Goal: Task Accomplishment & Management: Complete application form

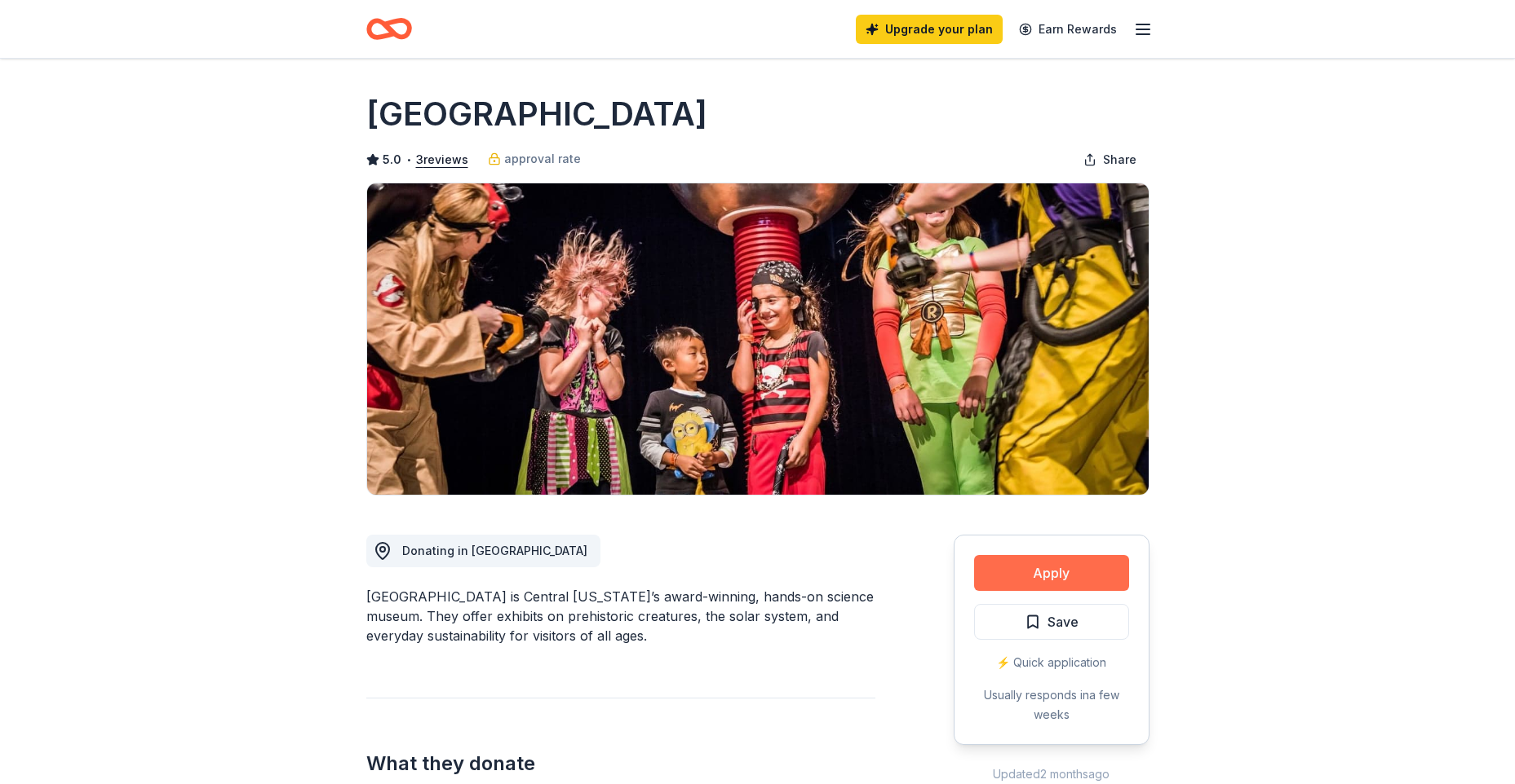
click at [1066, 578] on button "Apply" at bounding box center [1050, 573] width 155 height 36
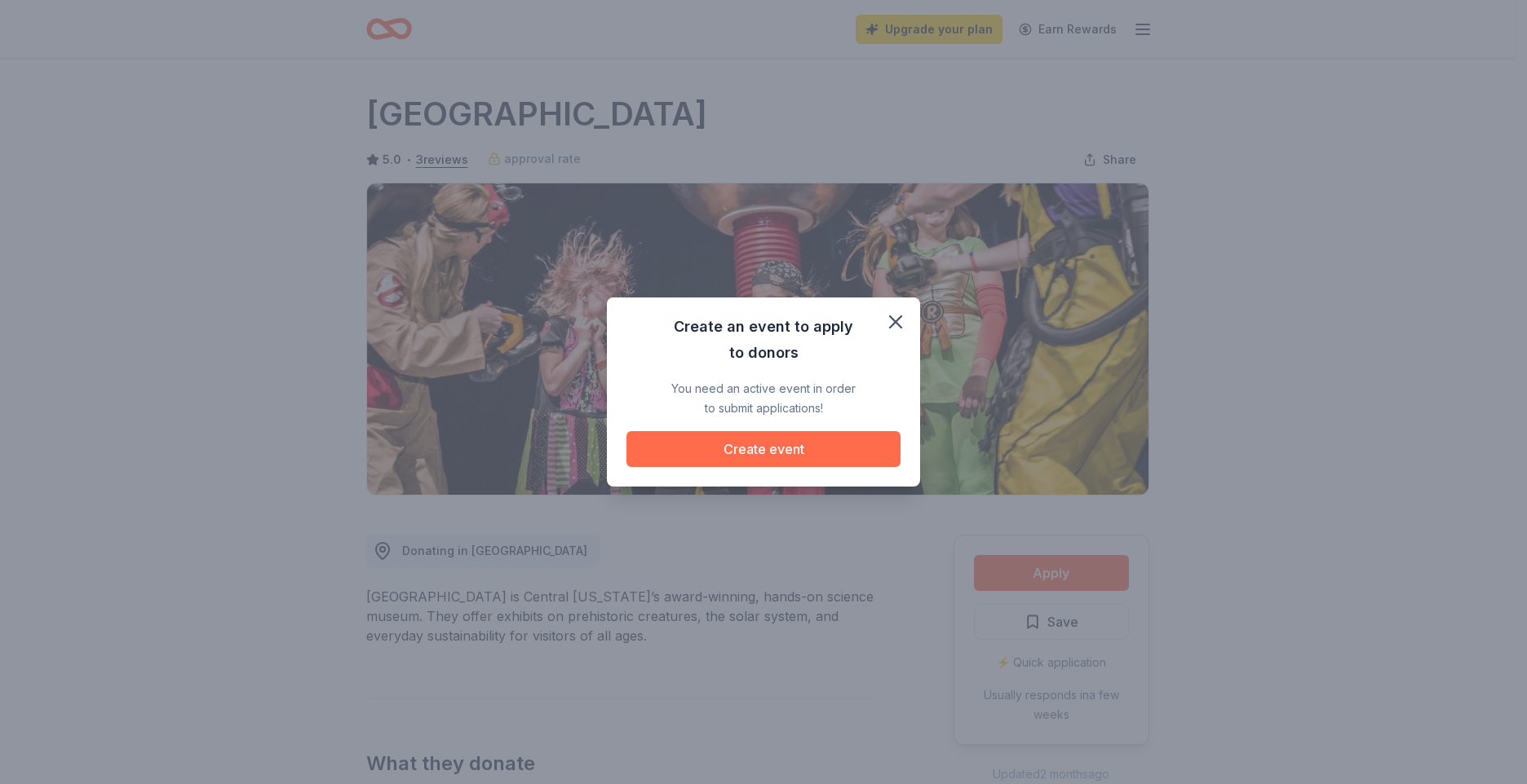
click at [770, 445] on button "Create event" at bounding box center [764, 449] width 274 height 36
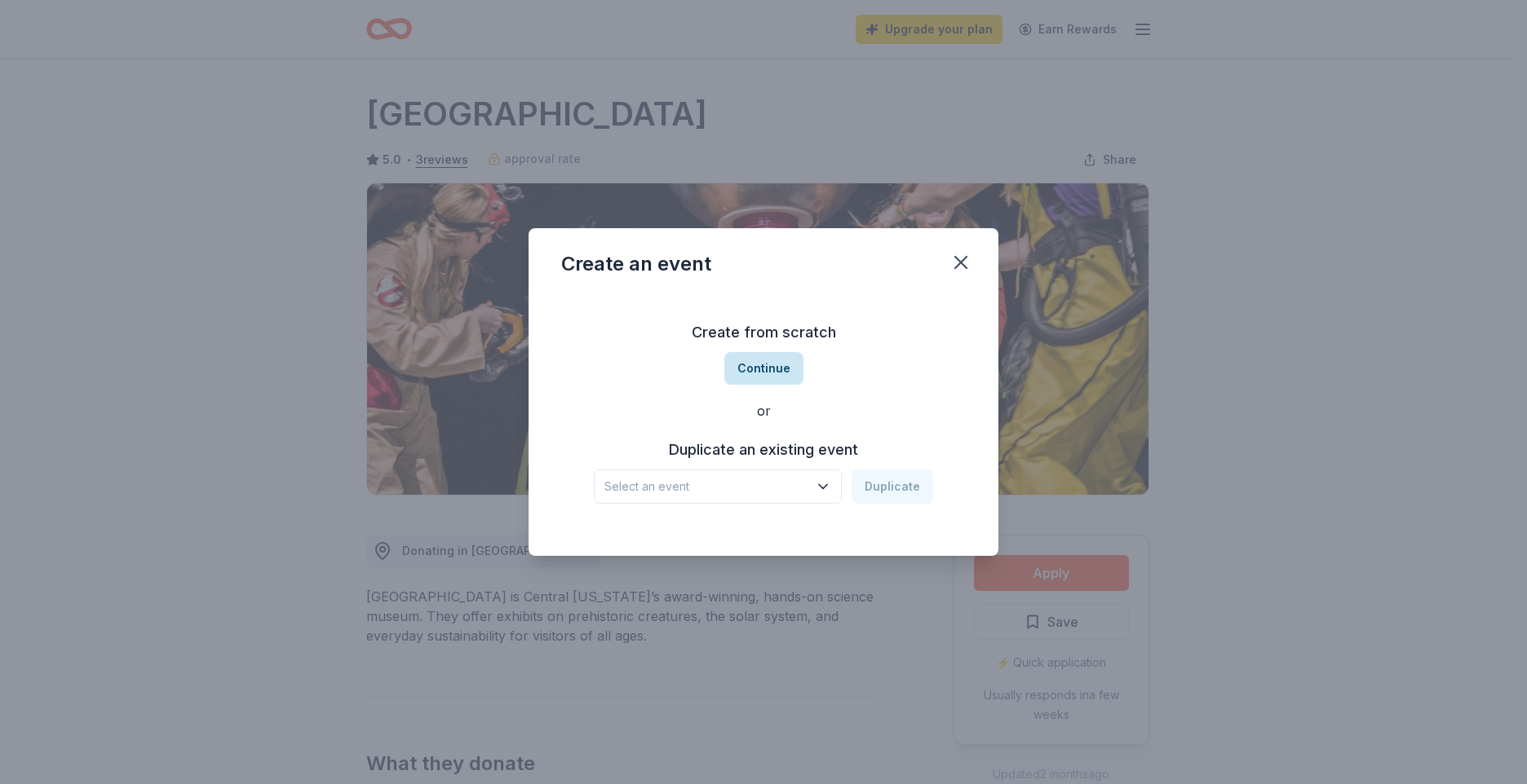
click at [775, 368] on button "Continue" at bounding box center [764, 369] width 79 height 33
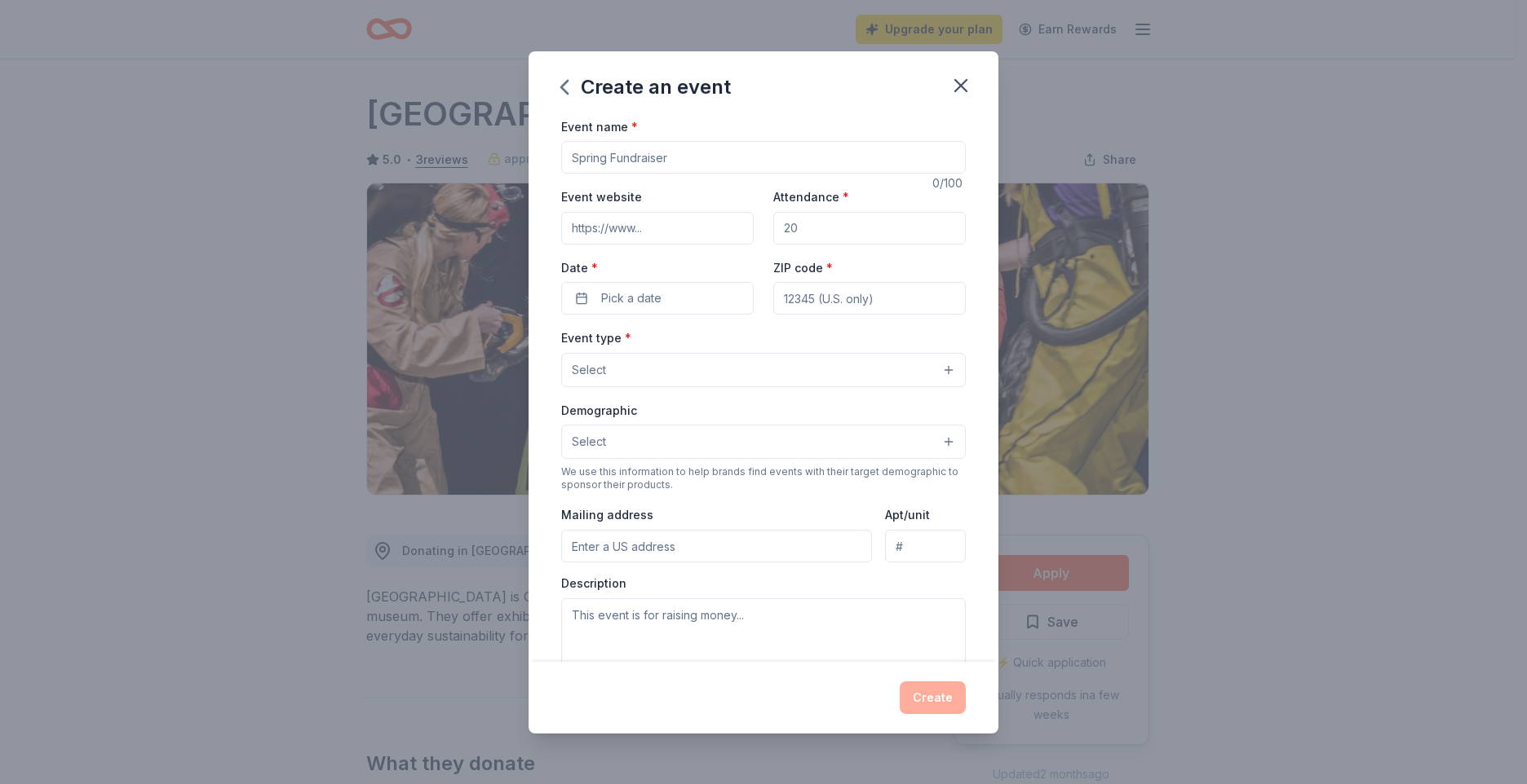
click at [687, 149] on input "Event name *" at bounding box center [764, 157] width 405 height 33
type input "Second Annual Tee Off For Water Safety"
click at [641, 226] on input "Event website" at bounding box center [658, 228] width 193 height 33
type input "Thewesleysethfoundation.com"
click at [819, 233] on input "Attendance *" at bounding box center [869, 228] width 193 height 33
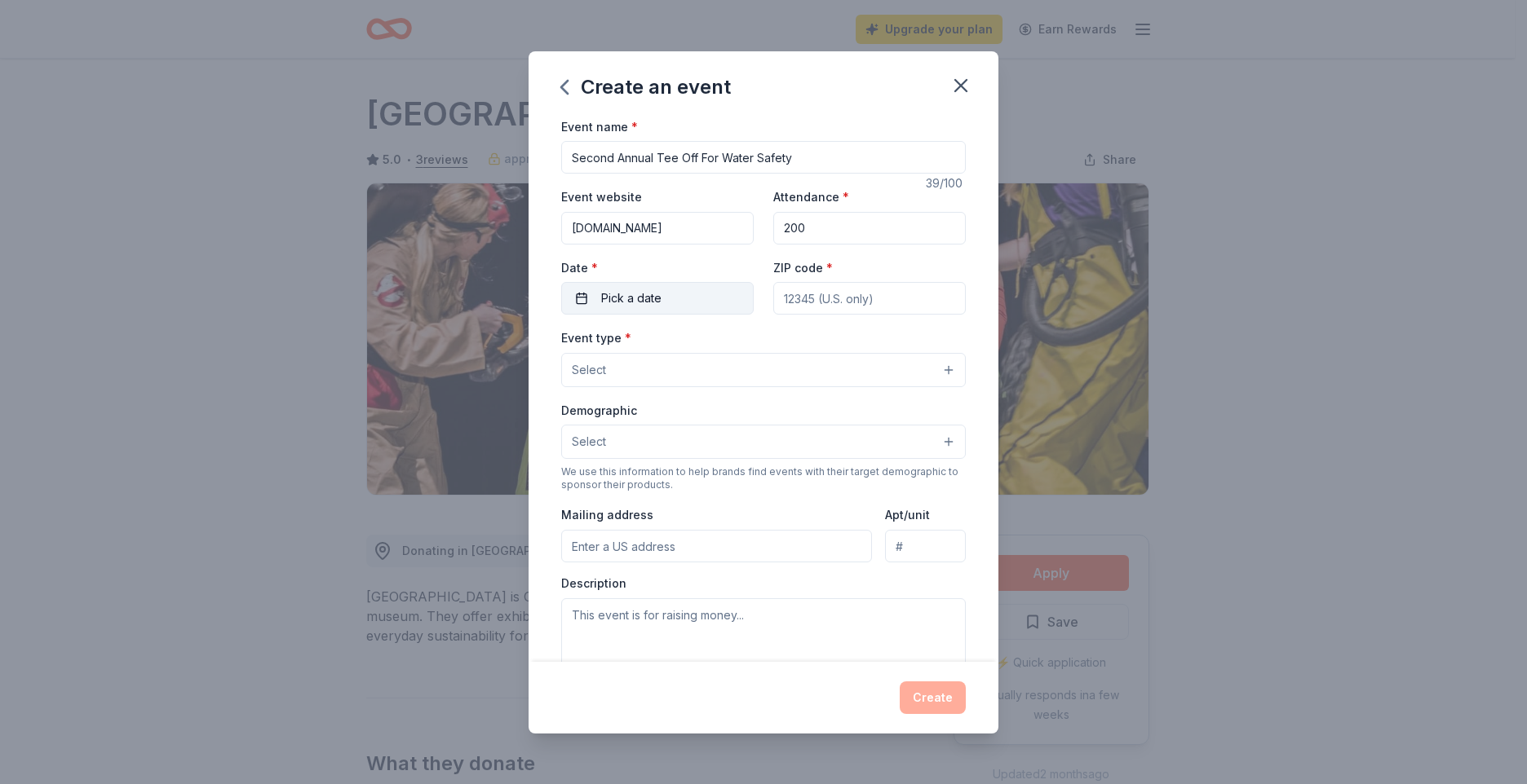
type input "200"
click at [695, 289] on button "Pick a date" at bounding box center [658, 298] width 193 height 33
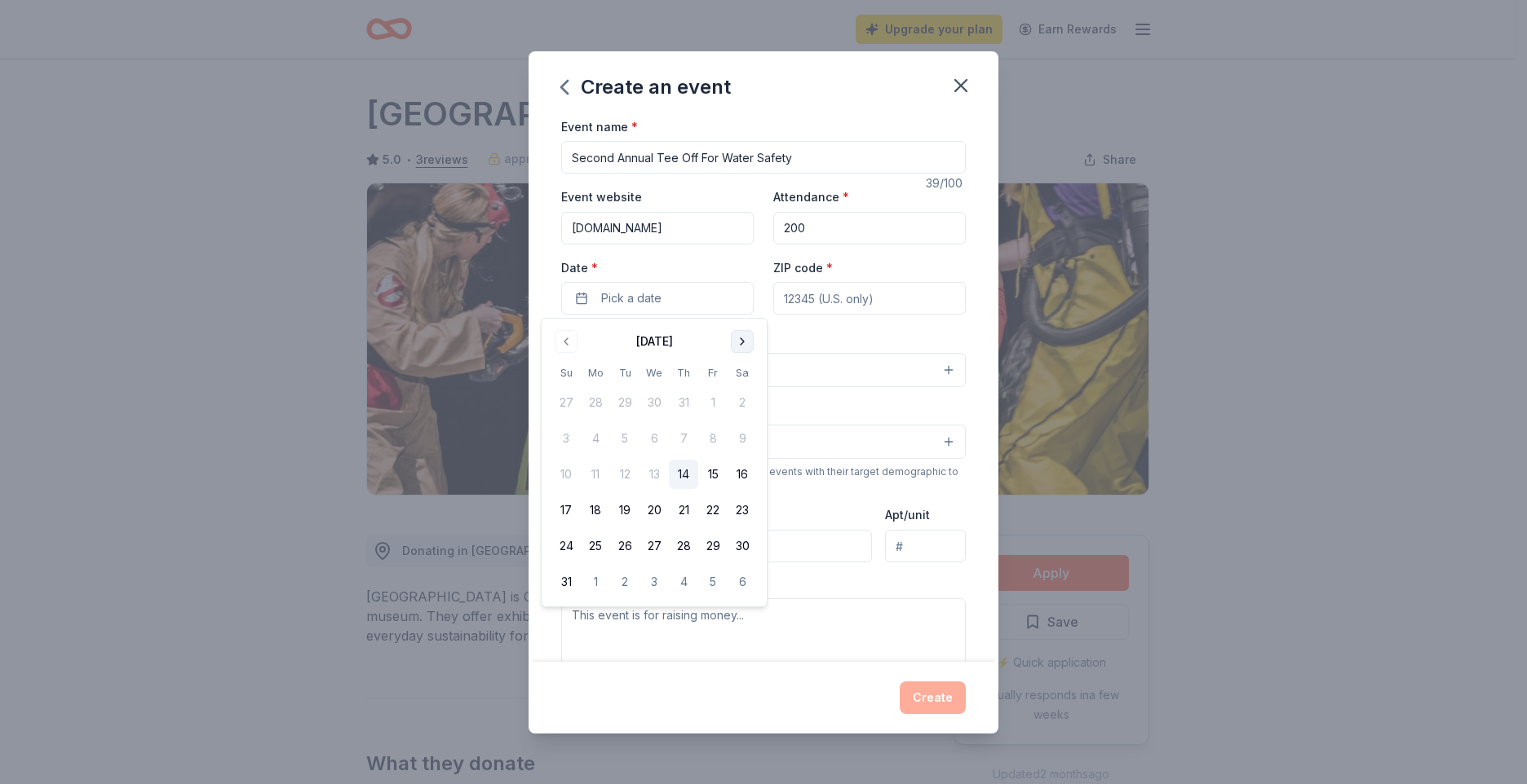
click at [740, 338] on button "Go to next month" at bounding box center [742, 342] width 23 height 23
click at [739, 399] on button "4" at bounding box center [742, 401] width 29 height 29
click at [840, 301] on input "ZIP code *" at bounding box center [869, 298] width 193 height 33
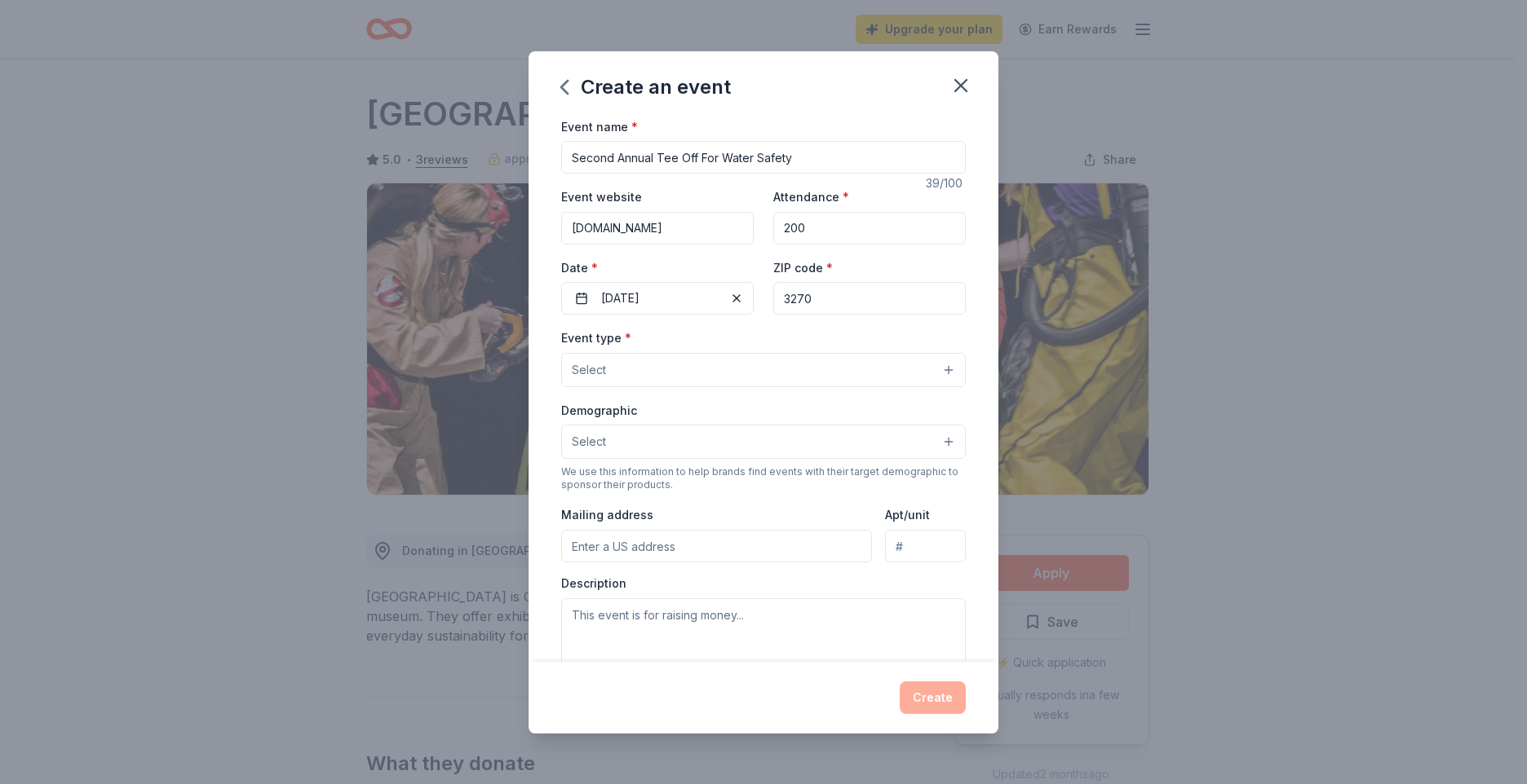
type input "32708"
type input "627 Sailfish Road"
type input "thewesleysethfoundation.com"
type input "32708"
click at [781, 368] on button "Select" at bounding box center [764, 370] width 405 height 34
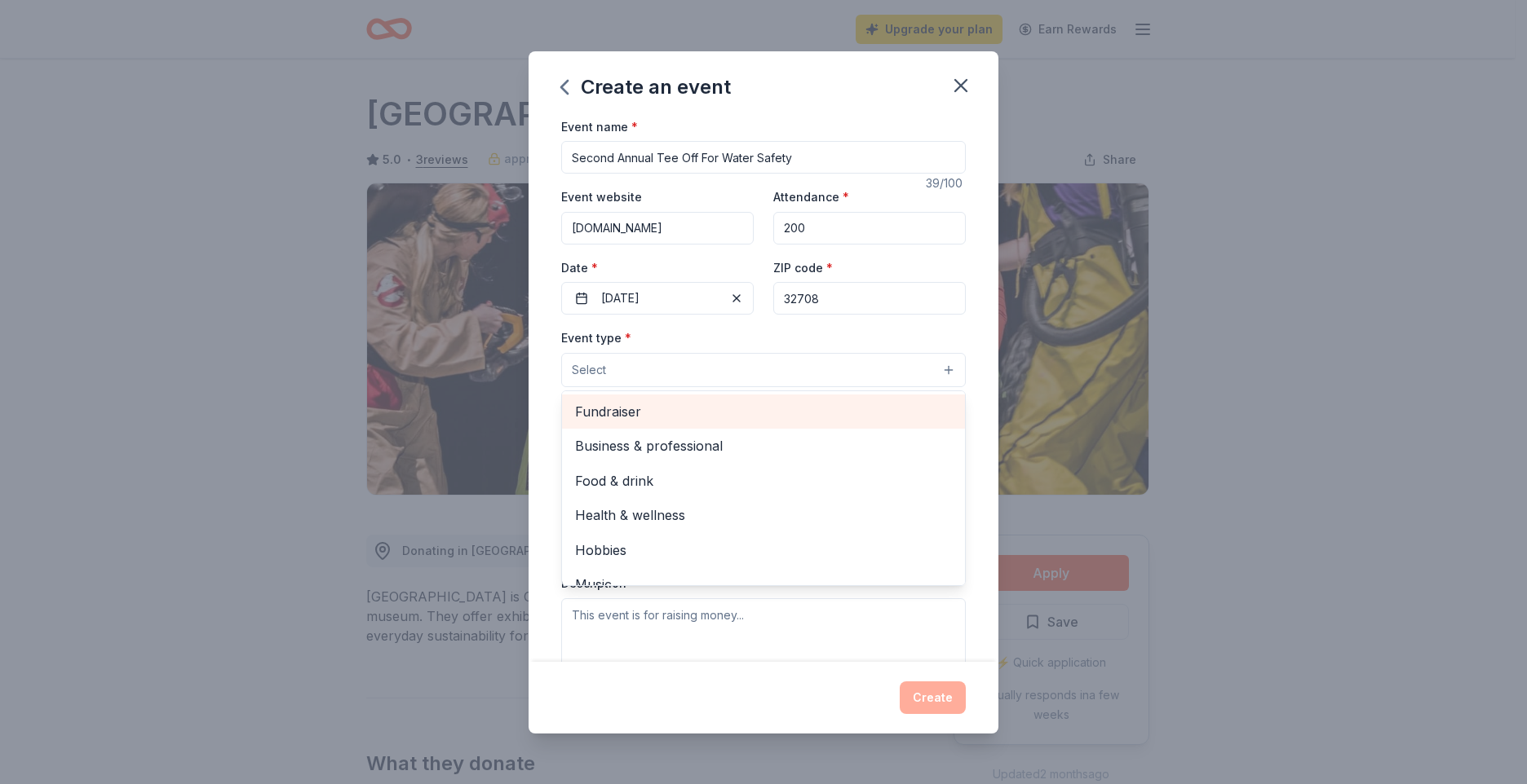
click at [745, 415] on span "Fundraiser" at bounding box center [763, 411] width 377 height 21
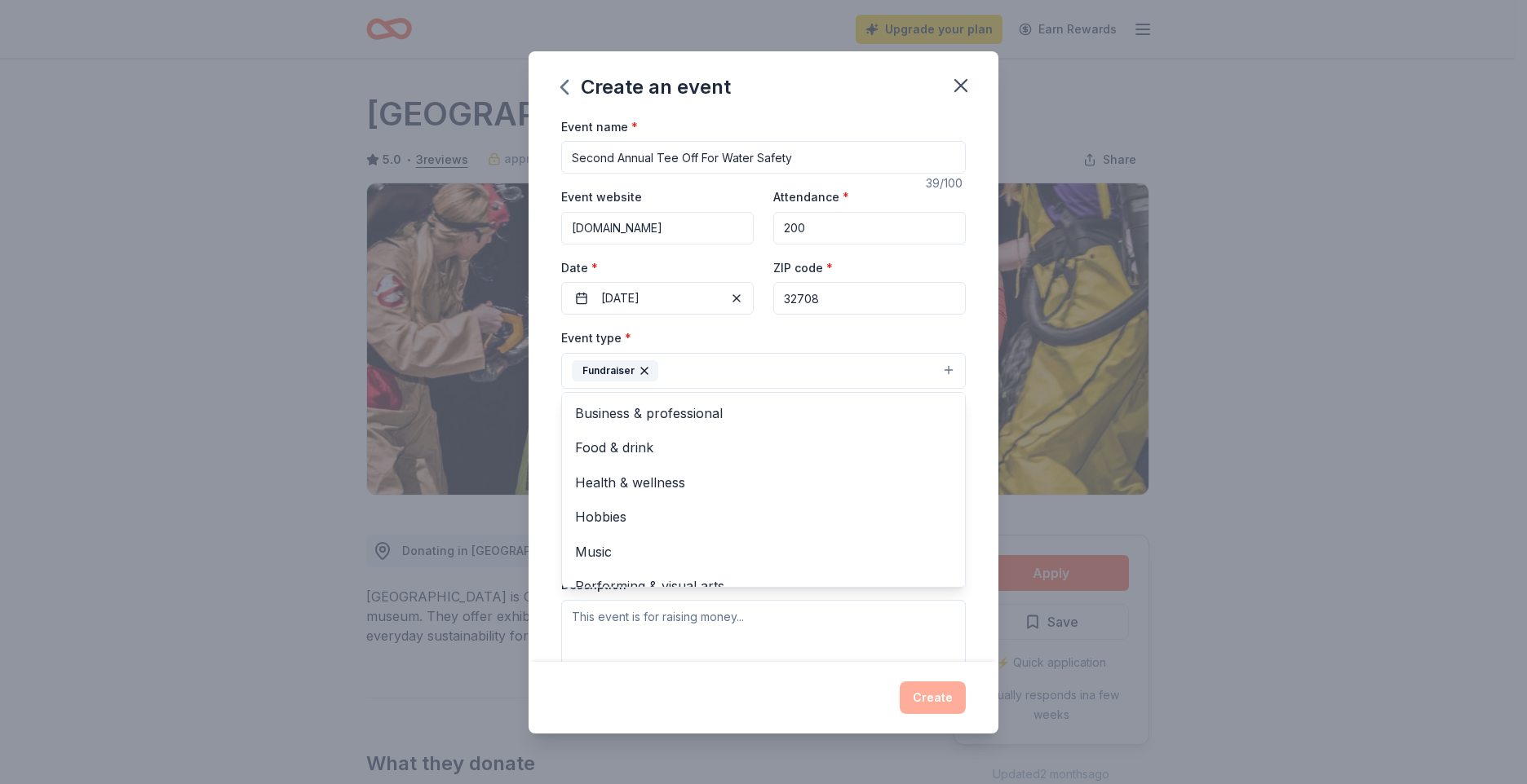
click at [980, 534] on div "Event name * Second Annual Tee Off For Water Safety 39 /100 Event website Thewe…" at bounding box center [764, 390] width 470 height 545
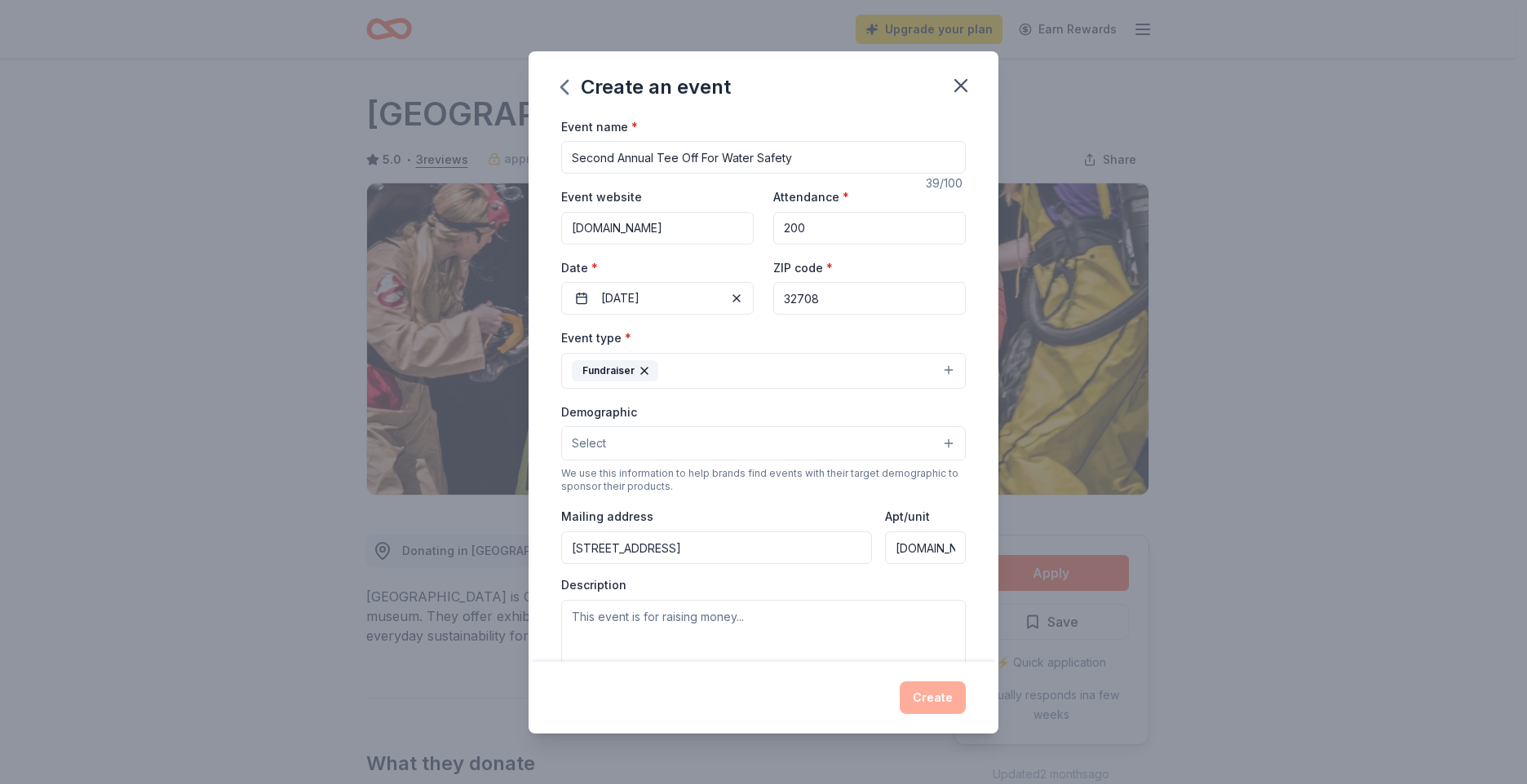
click at [928, 436] on button "Select" at bounding box center [764, 443] width 405 height 34
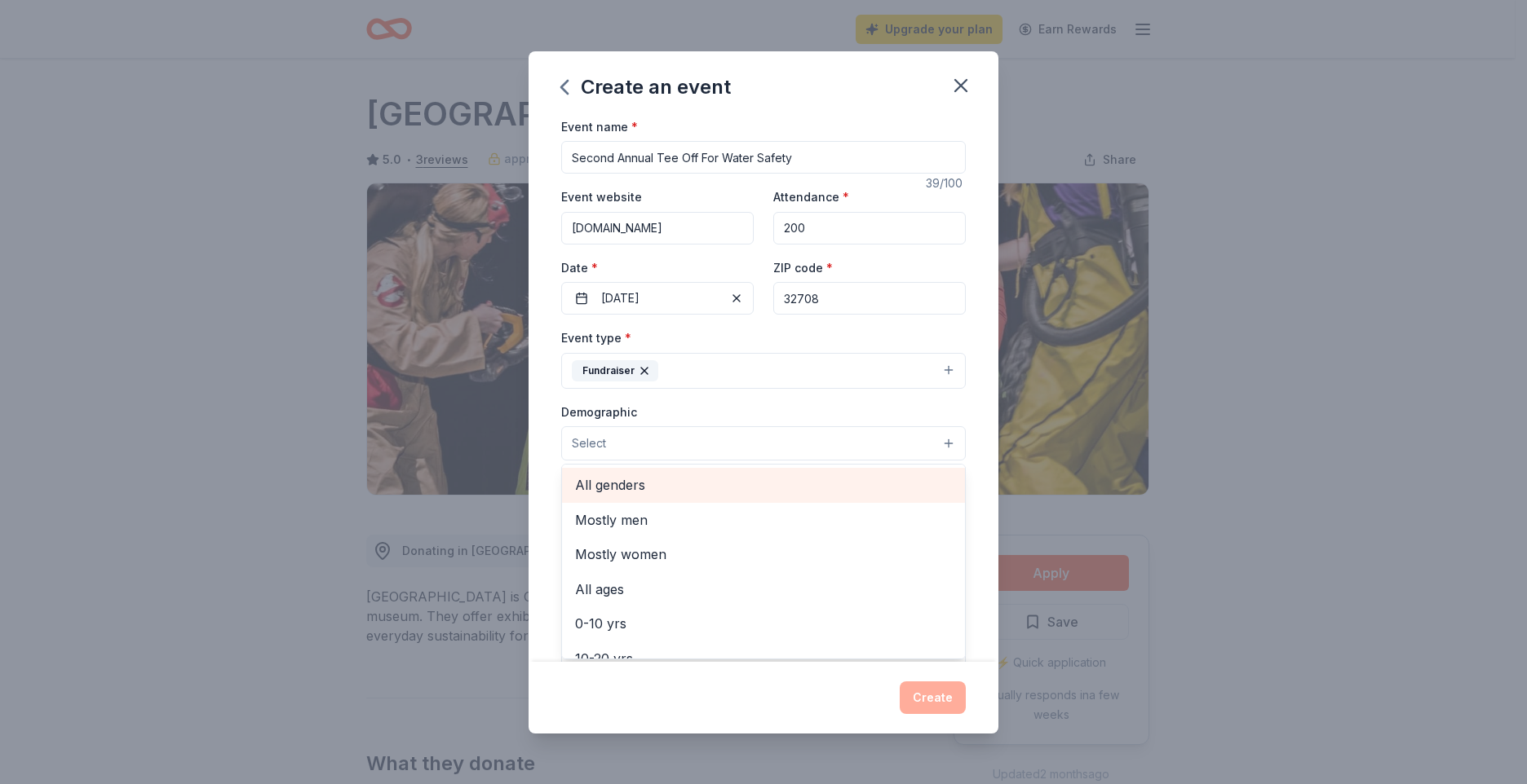
click at [782, 493] on span "All genders" at bounding box center [763, 484] width 377 height 21
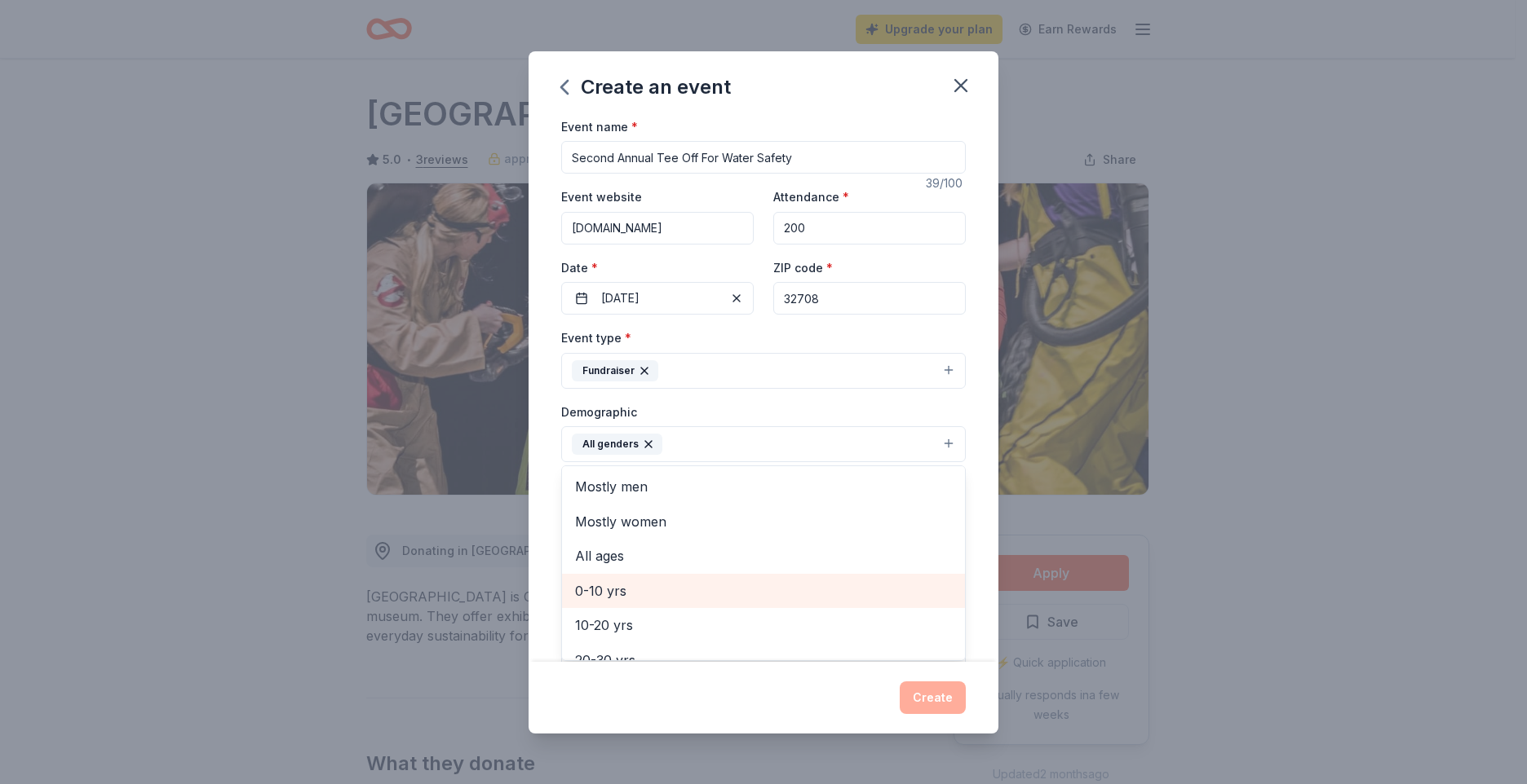
click at [609, 590] on span "0-10 yrs" at bounding box center [763, 590] width 377 height 21
click at [964, 419] on div "Event name * Second Annual Tee Off For Water Safety 39 /100 Event website Thewe…" at bounding box center [764, 390] width 470 height 545
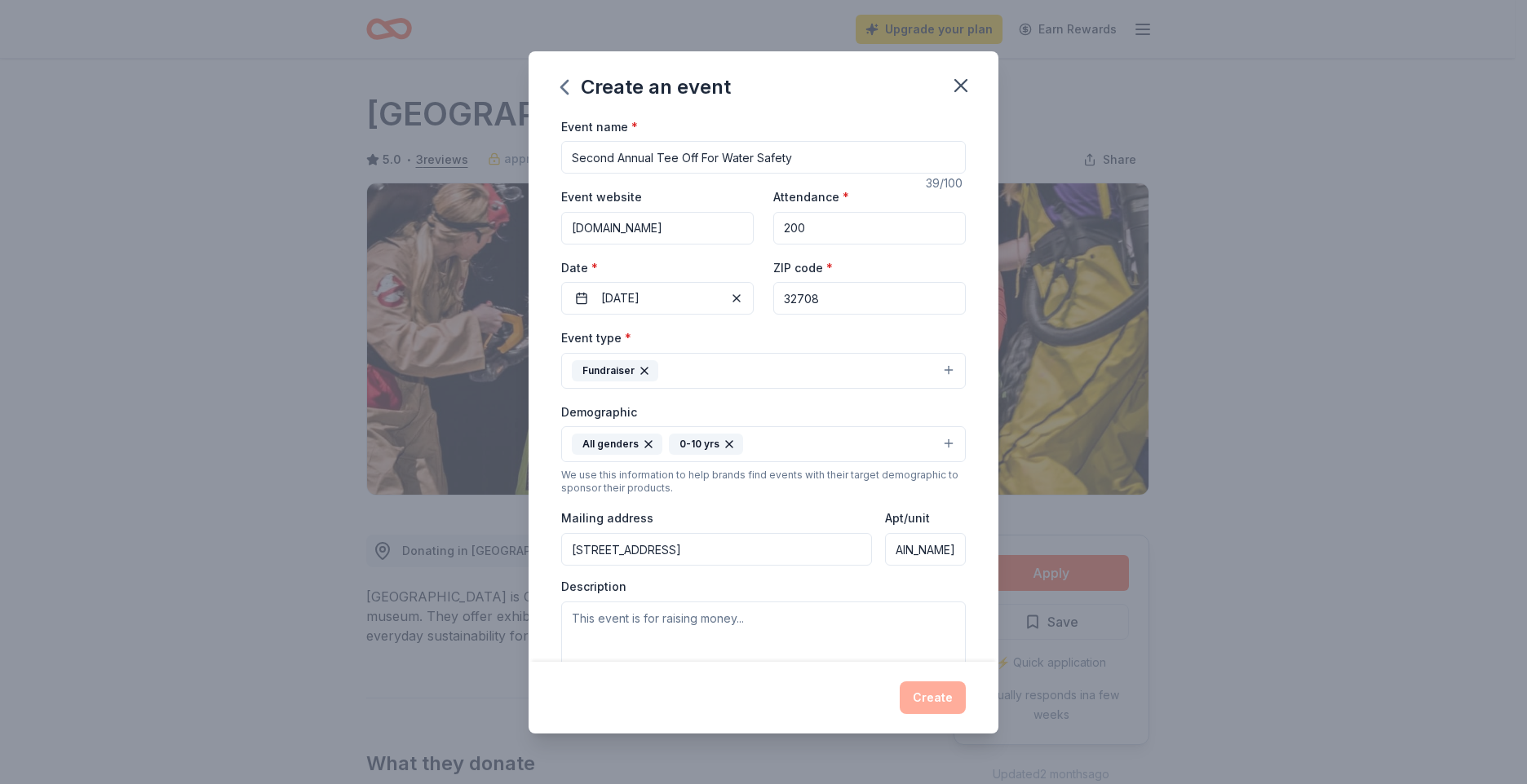
scroll to position [0, 105]
drag, startPoint x: 885, startPoint y: 551, endPoint x: 947, endPoint y: 549, distance: 62.0
click at [947, 549] on input "thewesleysethfoundation.com" at bounding box center [925, 549] width 81 height 33
click at [730, 554] on input "627 Sailfish Road" at bounding box center [717, 549] width 311 height 33
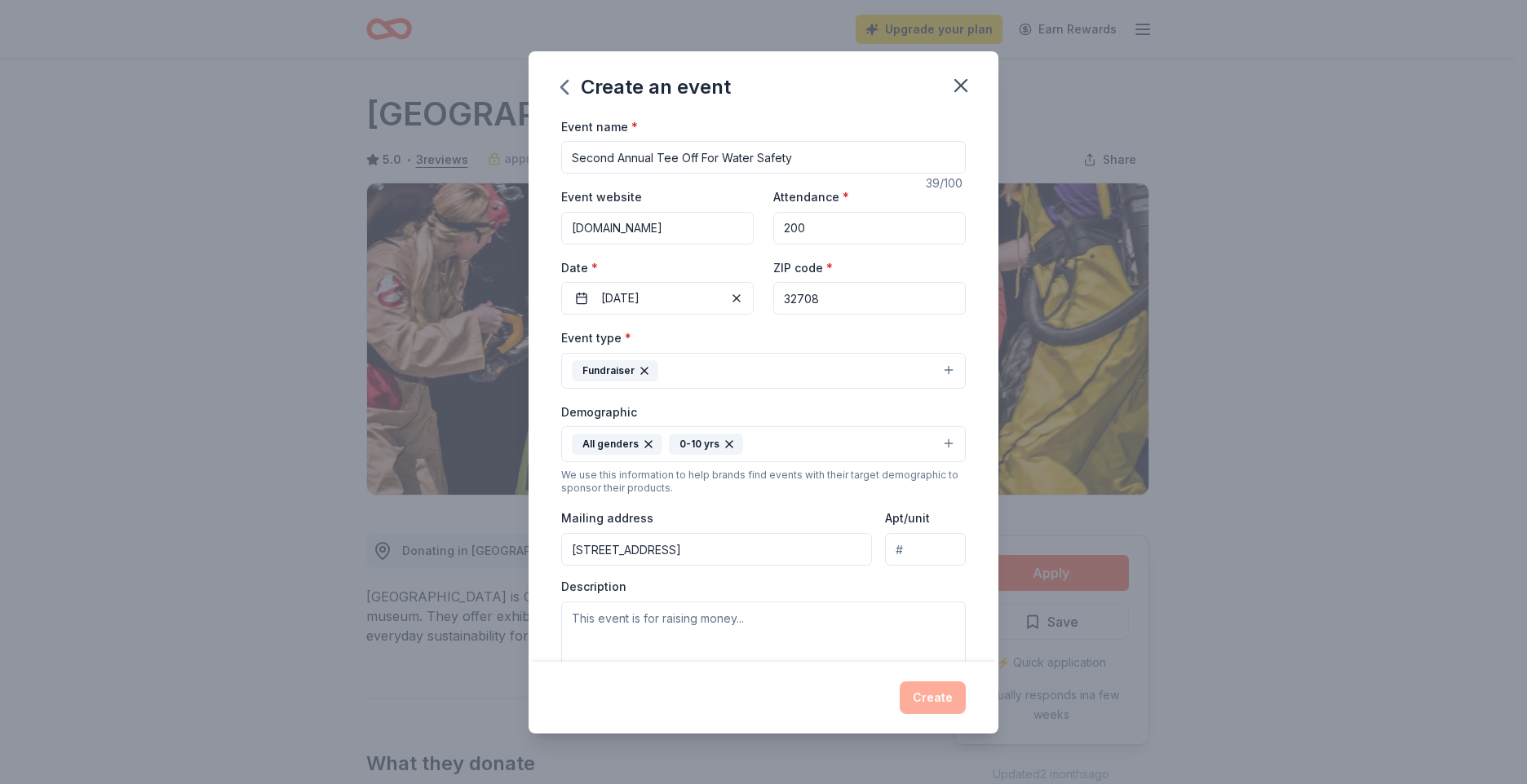
click at [704, 555] on input "627 Sailfish Road" at bounding box center [717, 549] width 311 height 33
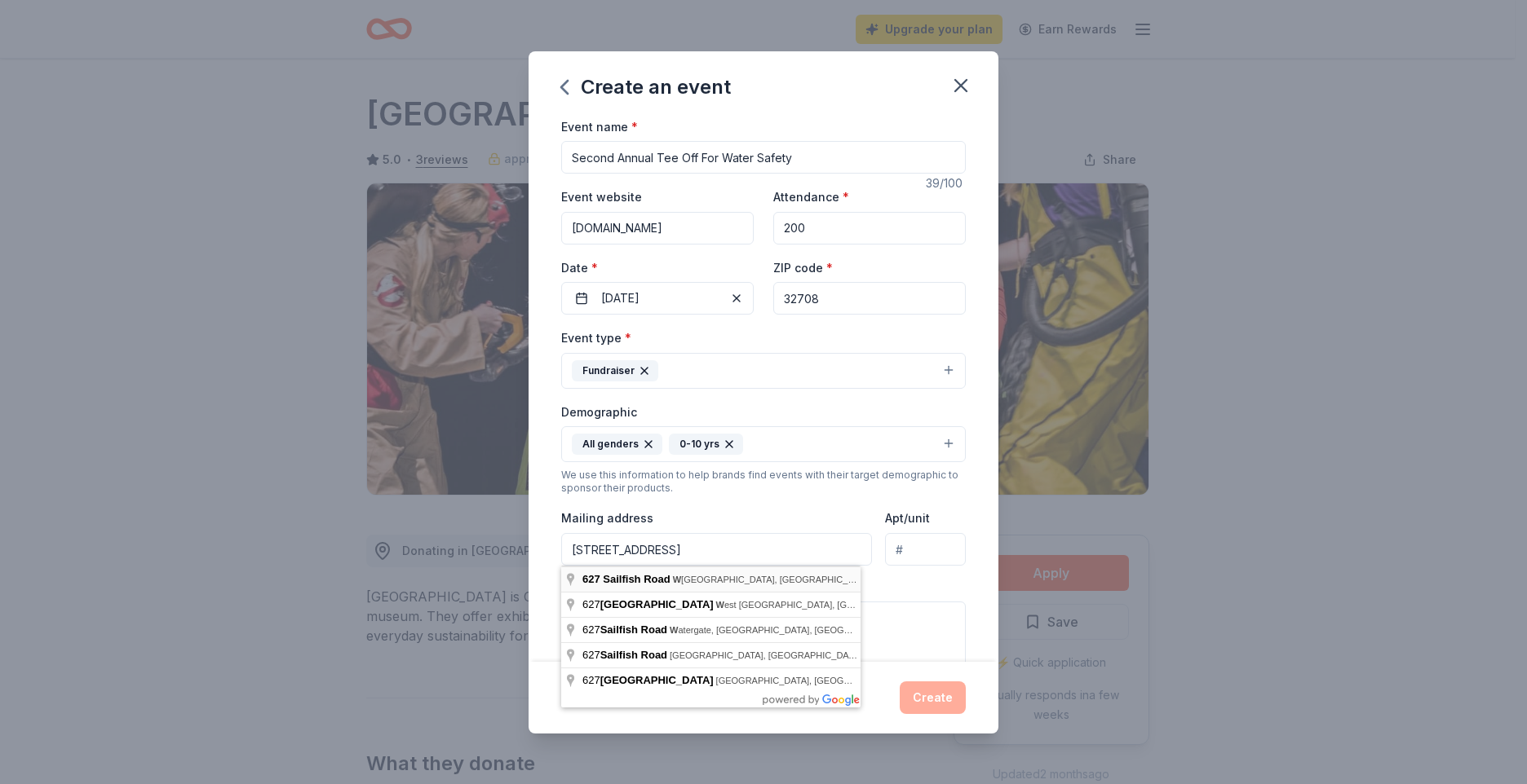
type input "627 Sailfish Road, Winter Springs, FL, 32708"
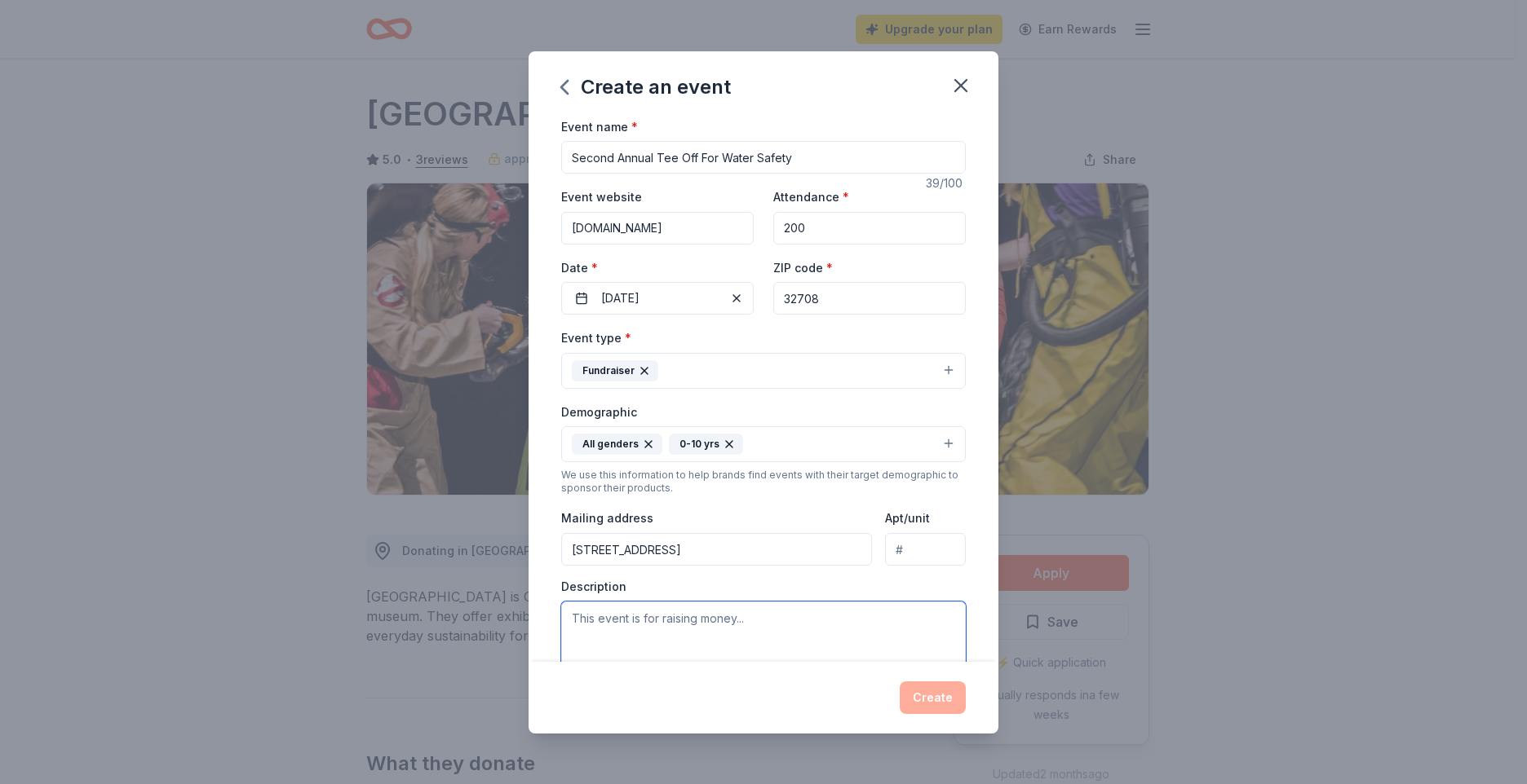
click at [749, 626] on textarea at bounding box center [764, 637] width 405 height 73
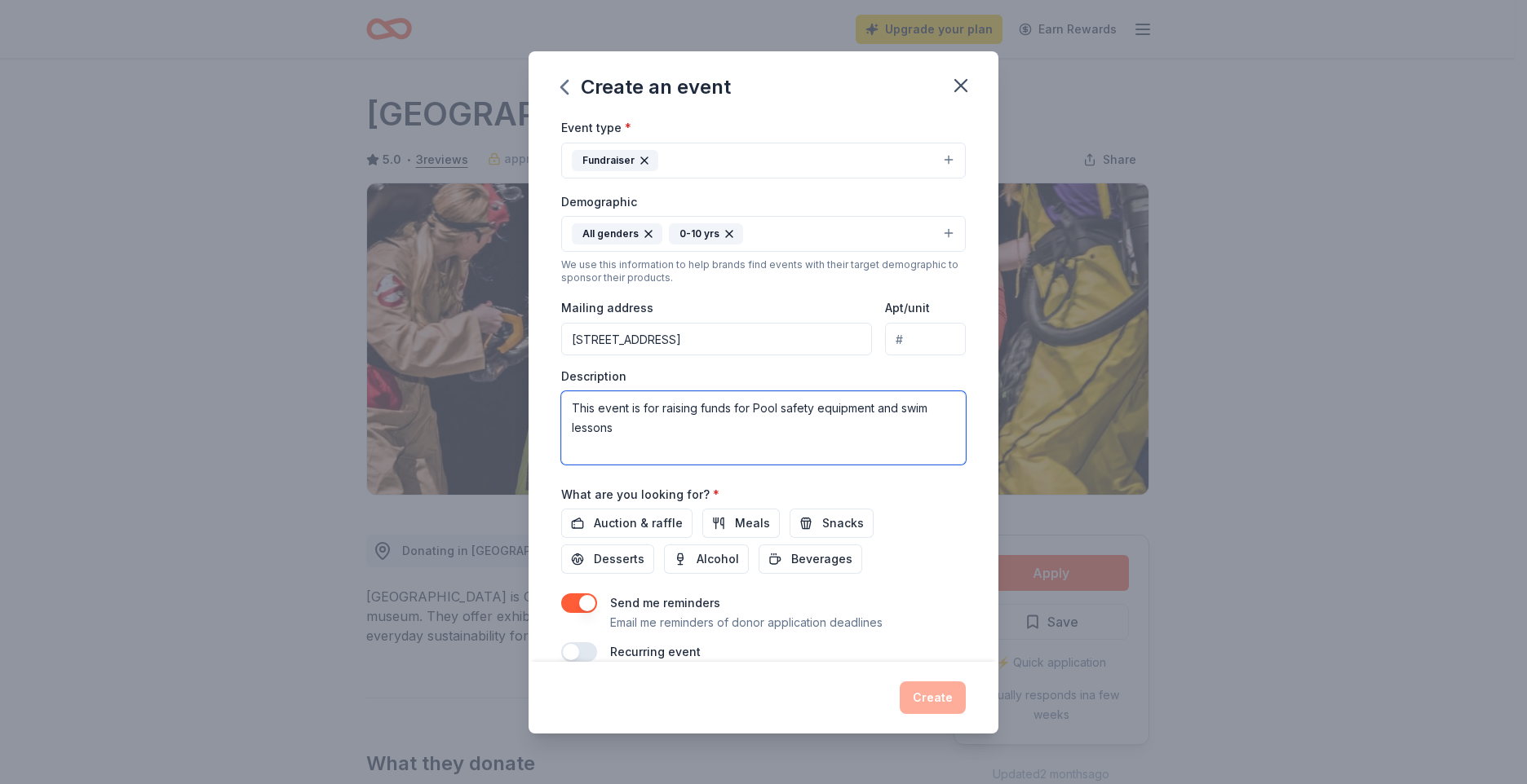
scroll to position [237, 0]
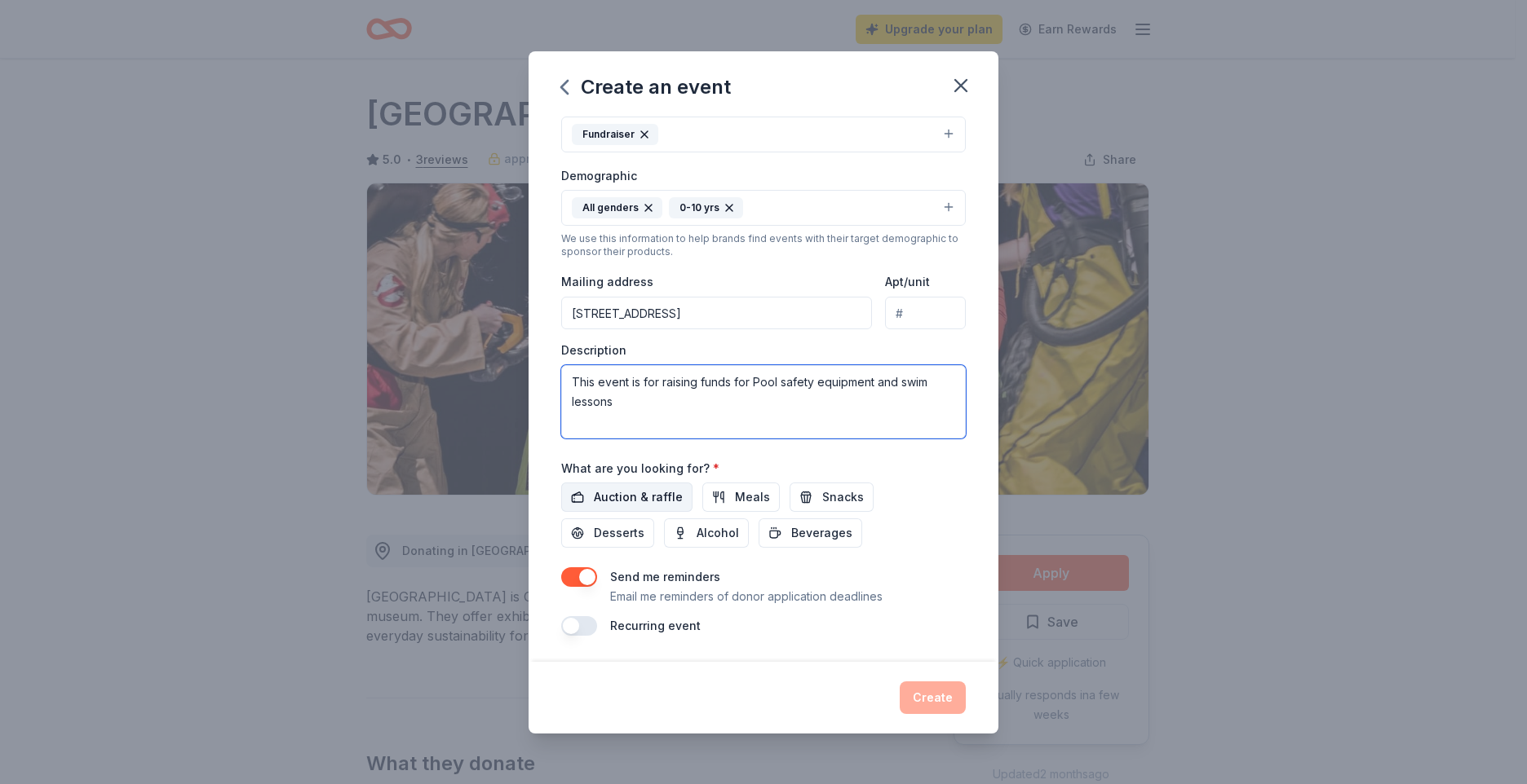
type textarea "This event is for raising funds for Pool safety equipment and swim lessons"
click at [624, 492] on span "Auction & raffle" at bounding box center [638, 497] width 89 height 20
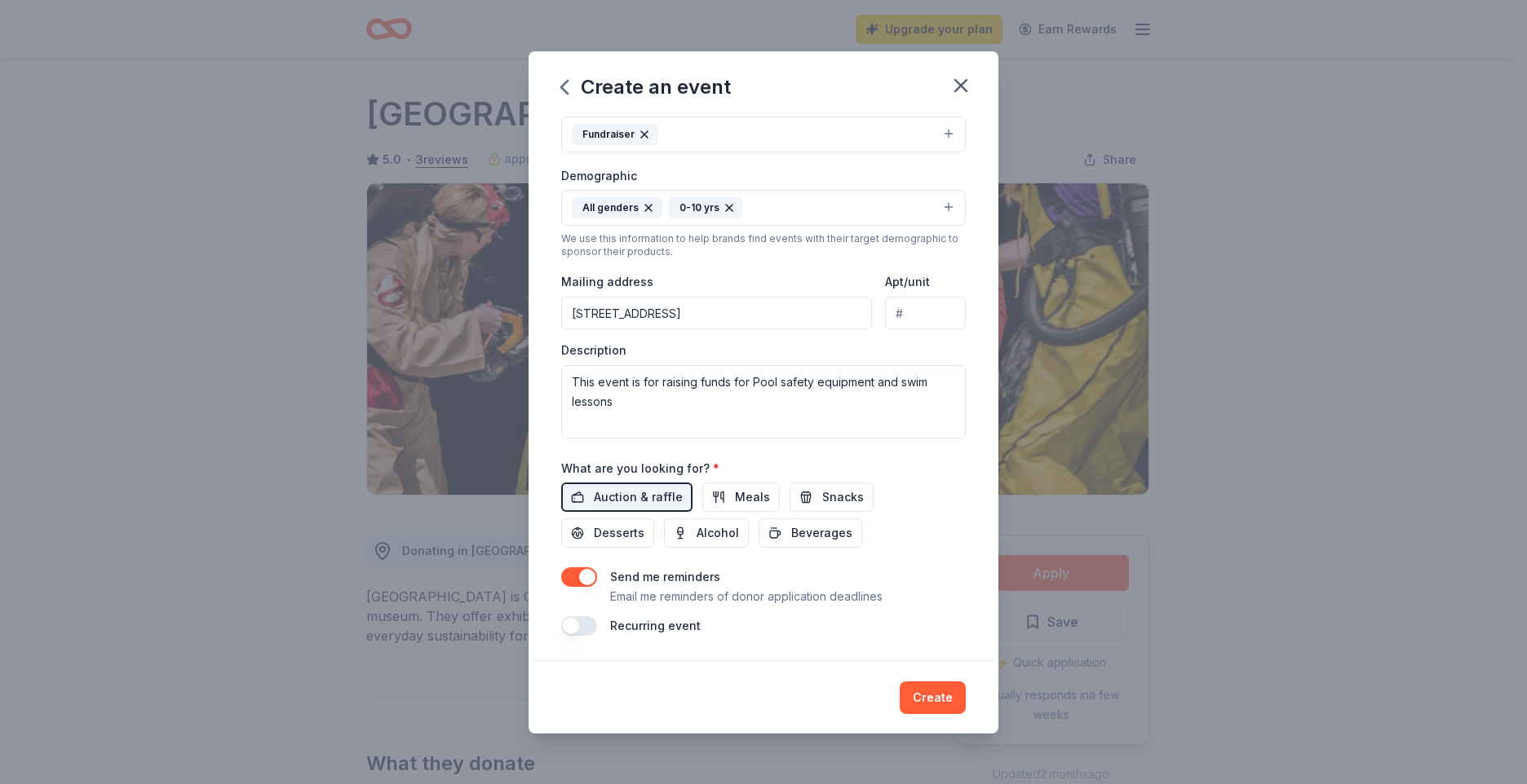
click at [590, 627] on button "button" at bounding box center [580, 626] width 36 height 20
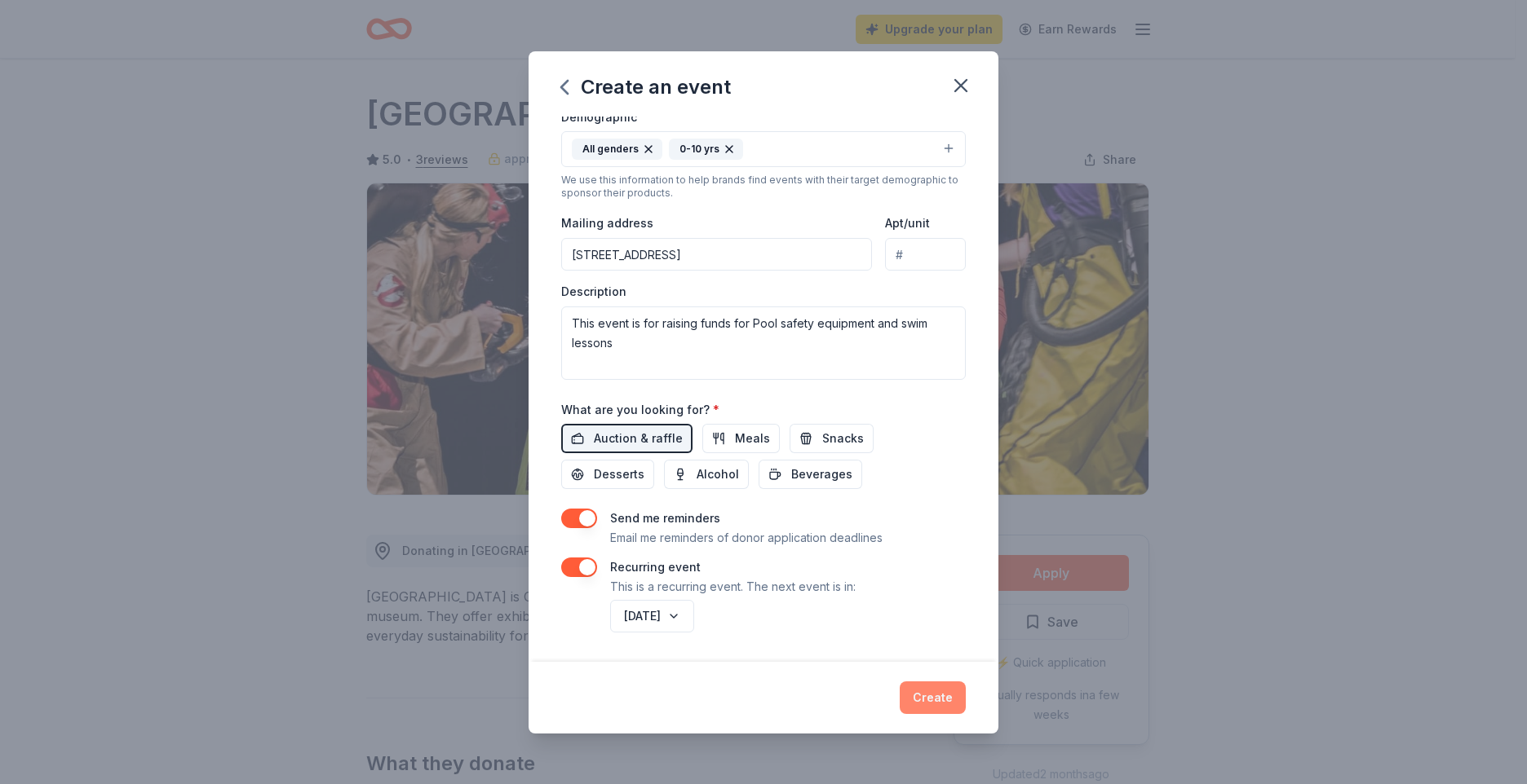
click at [926, 702] on button "Create" at bounding box center [932, 697] width 66 height 33
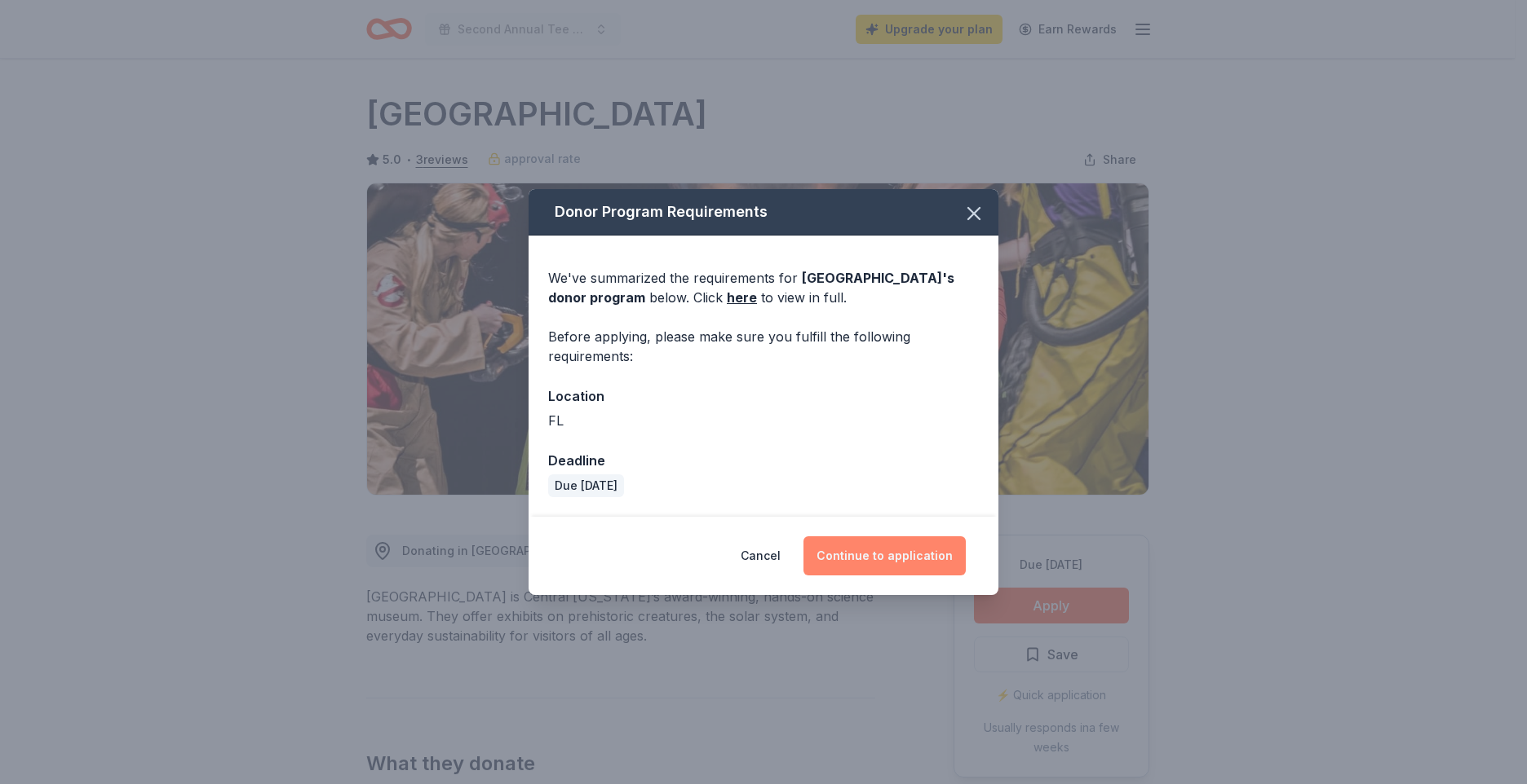
click at [896, 558] on button "Continue to application" at bounding box center [884, 555] width 162 height 39
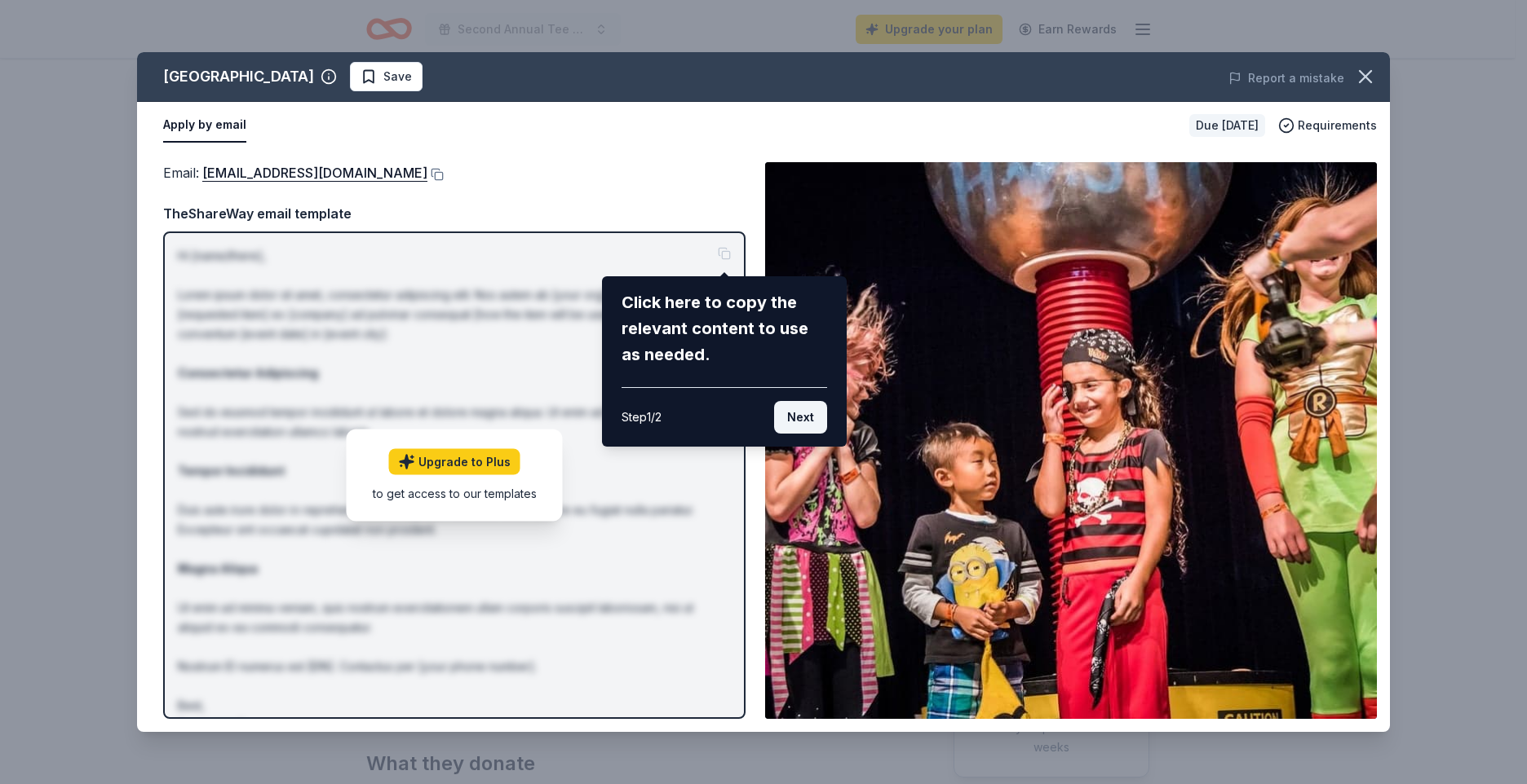
click at [796, 417] on button "Next" at bounding box center [800, 417] width 53 height 33
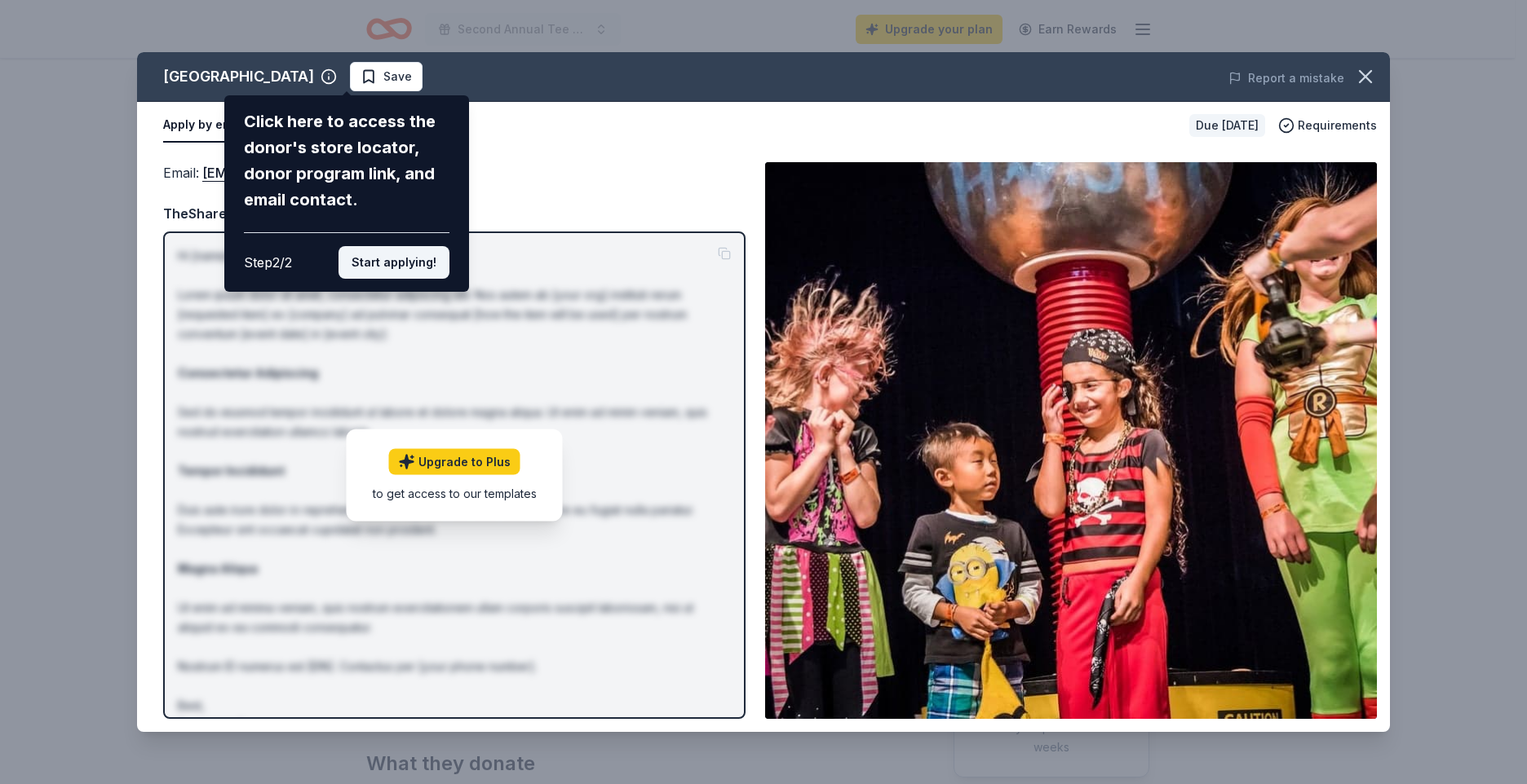
click at [392, 261] on button "Start applying!" at bounding box center [394, 262] width 111 height 33
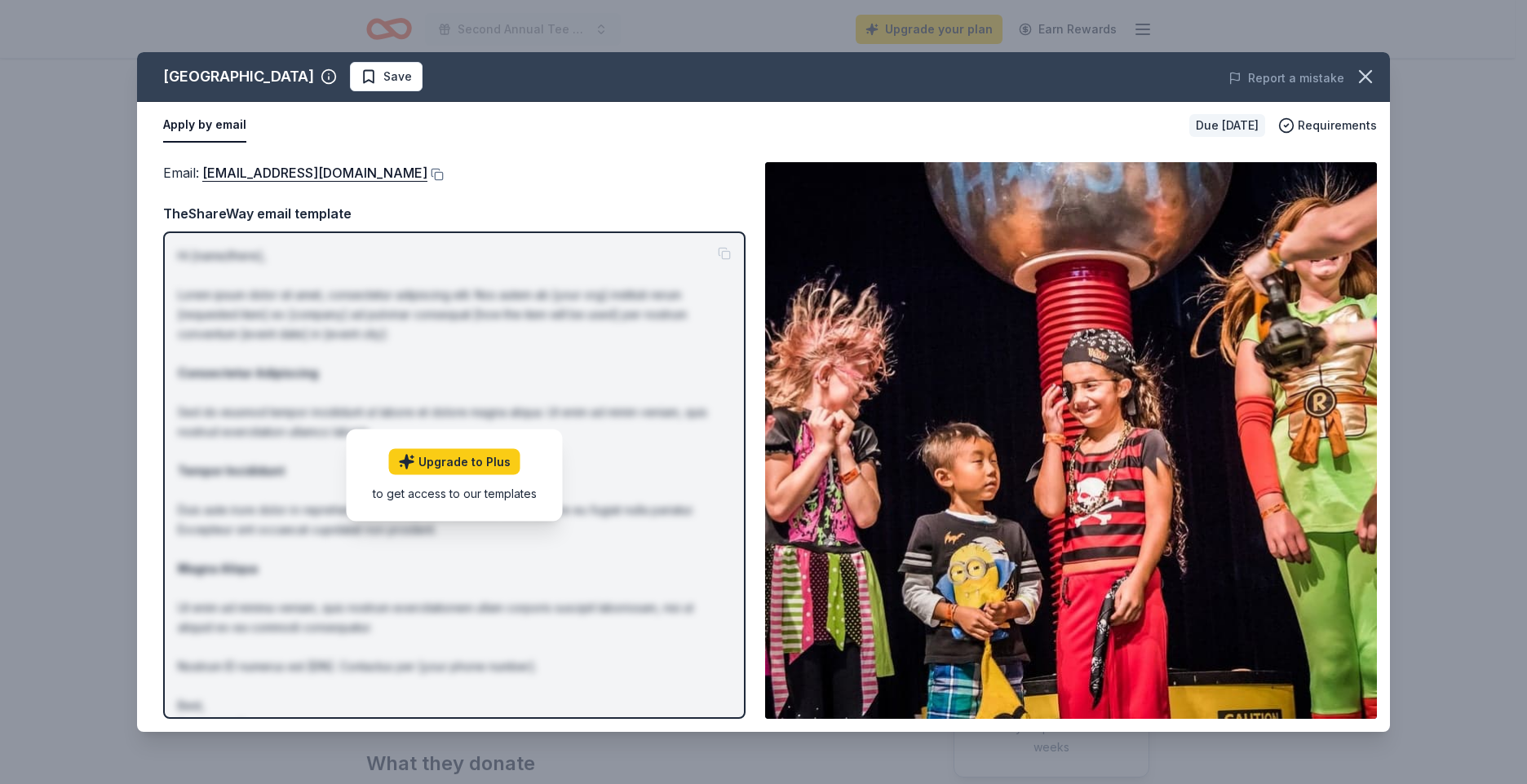
click at [647, 445] on p "Hi [name/there], Lorem ipsum dolor sit amet, consectetur adipiscing elit. Nos a…" at bounding box center [454, 490] width 553 height 489
click at [474, 457] on link "Upgrade to Plus" at bounding box center [454, 461] width 131 height 26
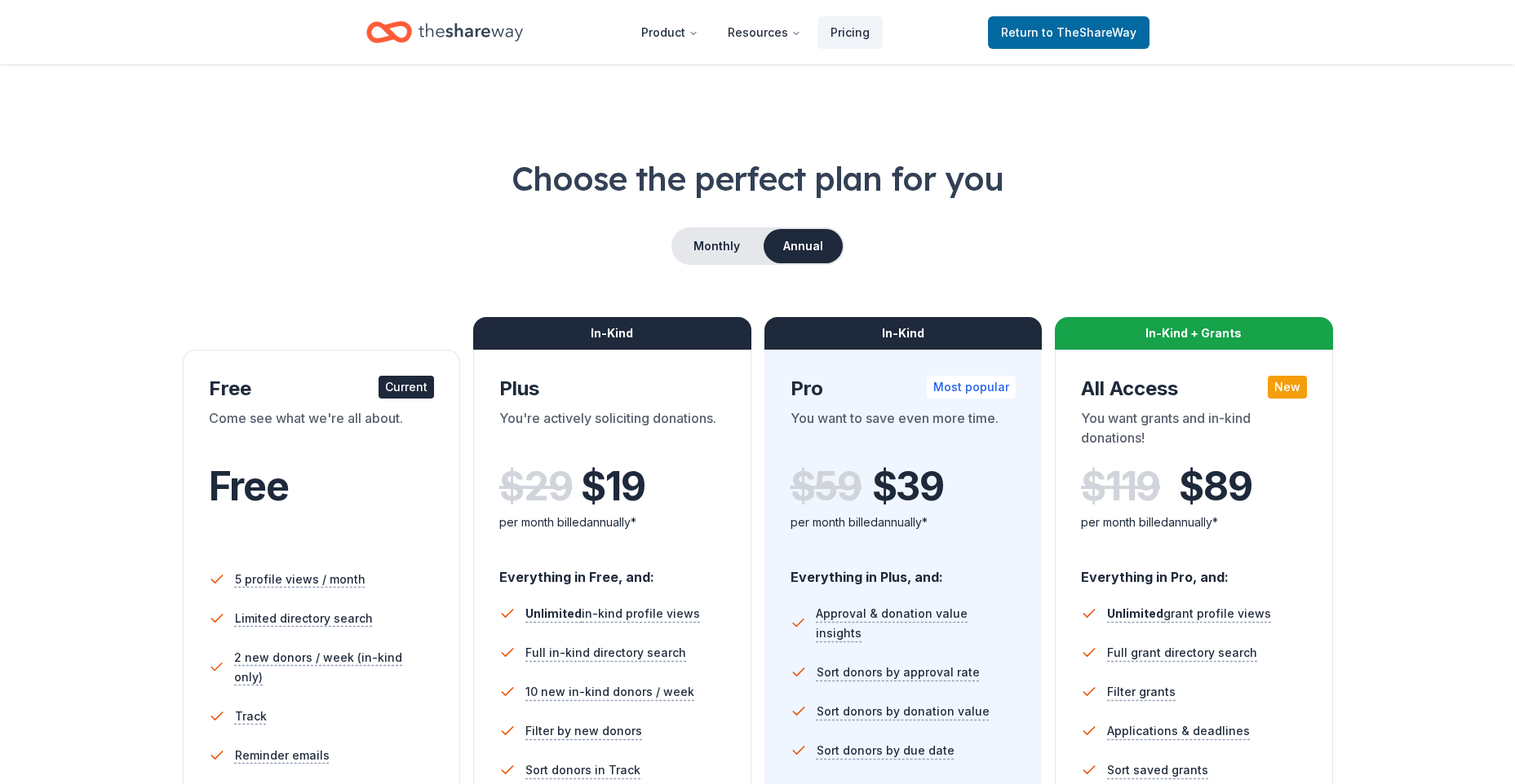
scroll to position [407, 0]
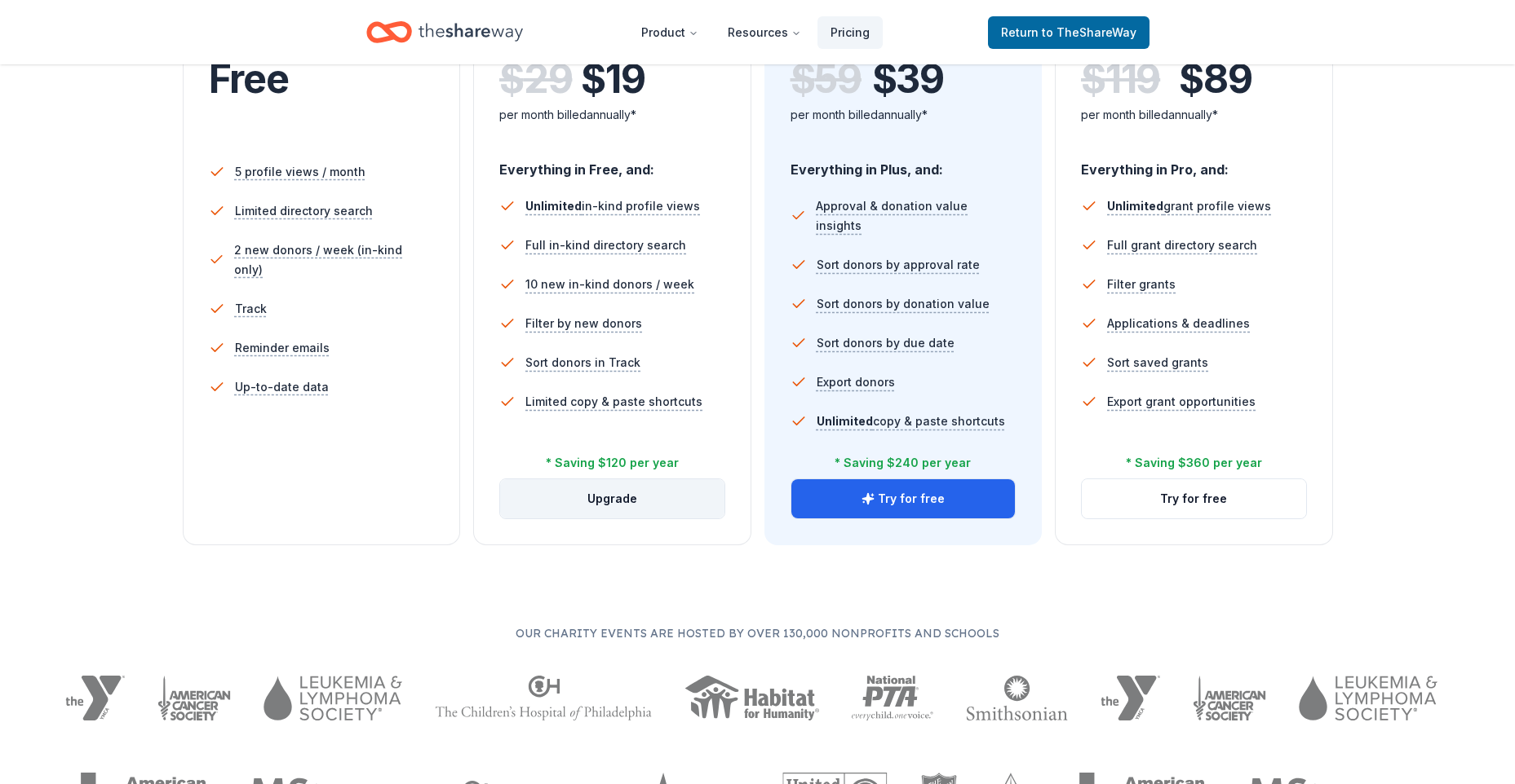
click at [610, 499] on button "Upgrade" at bounding box center [612, 498] width 224 height 39
